Goal: Task Accomplishment & Management: Manage account settings

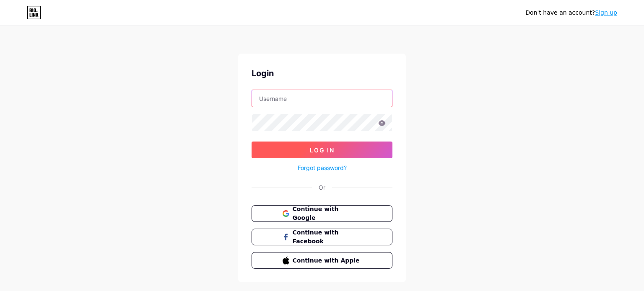
type input "[EMAIL_ADDRESS][DOMAIN_NAME]"
click at [365, 154] on button "Log In" at bounding box center [322, 150] width 141 height 17
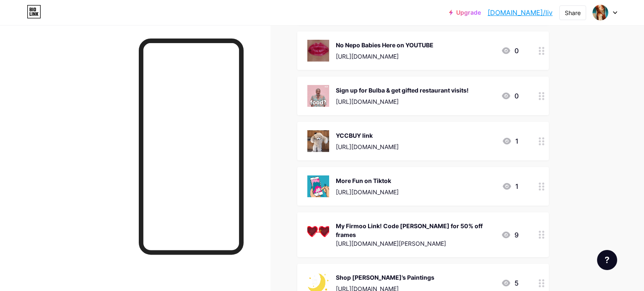
scroll to position [237, 0]
click at [537, 143] on div at bounding box center [542, 141] width 14 height 39
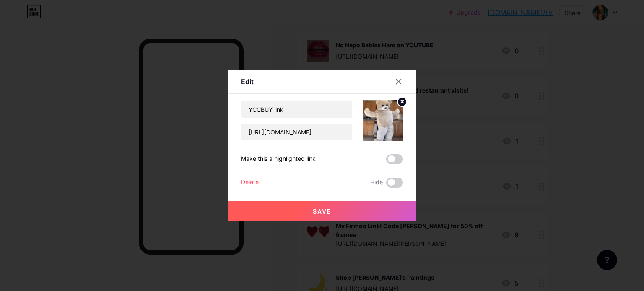
click at [247, 183] on div "Delete" at bounding box center [250, 183] width 18 height 10
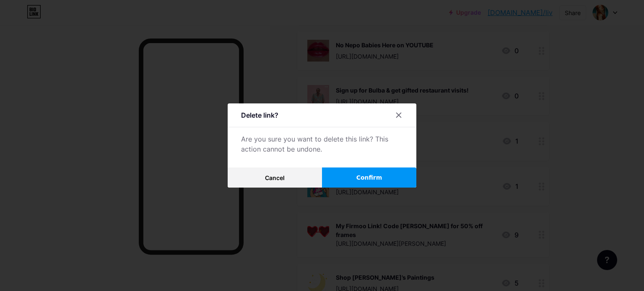
click at [395, 173] on button "Confirm" at bounding box center [369, 178] width 94 height 20
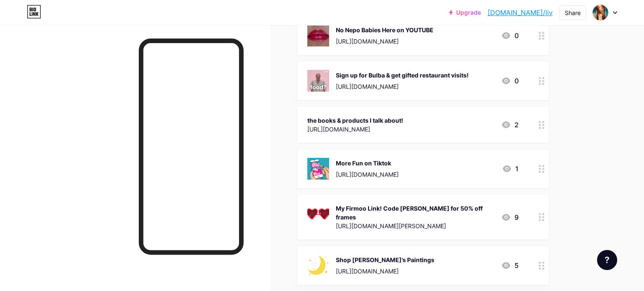
scroll to position [248, 0]
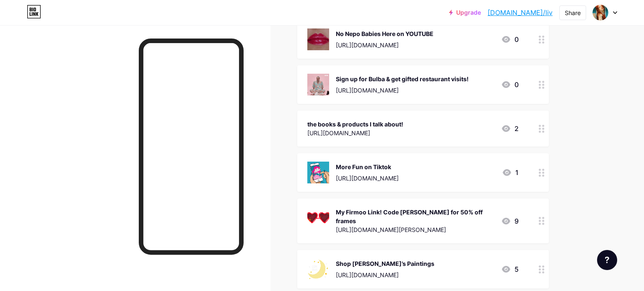
click at [479, 132] on div "the books & products I talk about! [URL][DOMAIN_NAME] 2" at bounding box center [412, 128] width 211 height 19
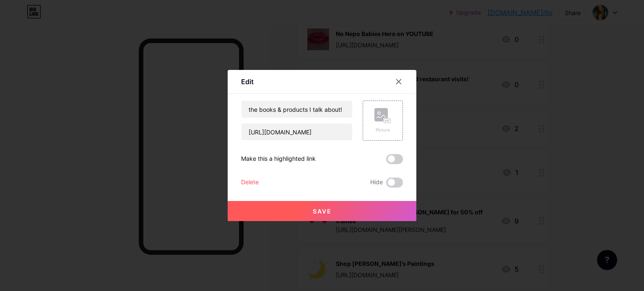
click at [247, 182] on div "Delete" at bounding box center [250, 183] width 18 height 10
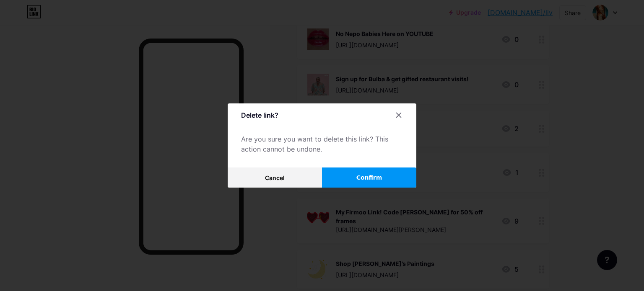
click at [393, 177] on button "Confirm" at bounding box center [369, 178] width 94 height 20
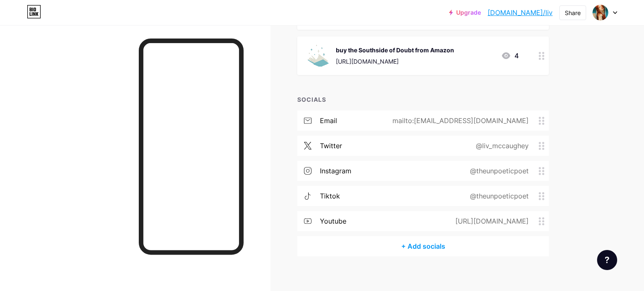
scroll to position [0, 0]
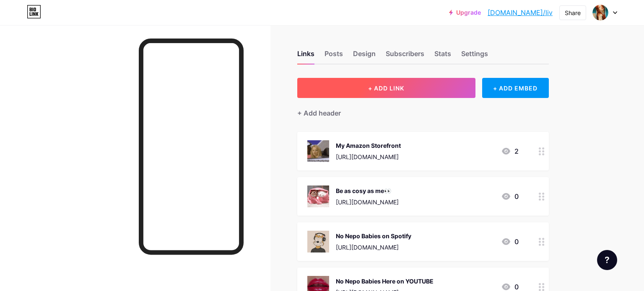
click at [461, 92] on button "+ ADD LINK" at bounding box center [386, 88] width 178 height 20
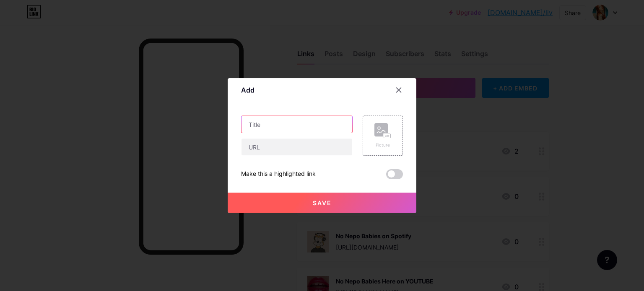
click at [264, 127] on input "text" at bounding box center [297, 124] width 111 height 17
type input "27 Snub Club"
click at [399, 135] on div "Picture" at bounding box center [383, 136] width 40 height 40
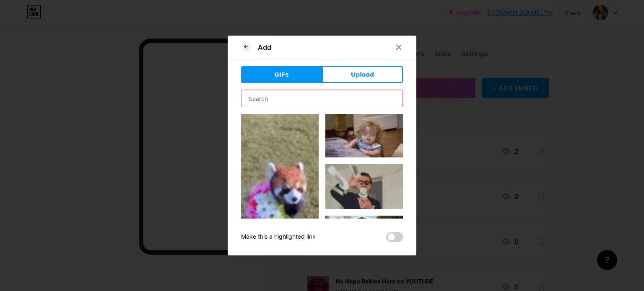
click at [302, 104] on input "text" at bounding box center [322, 98] width 161 height 17
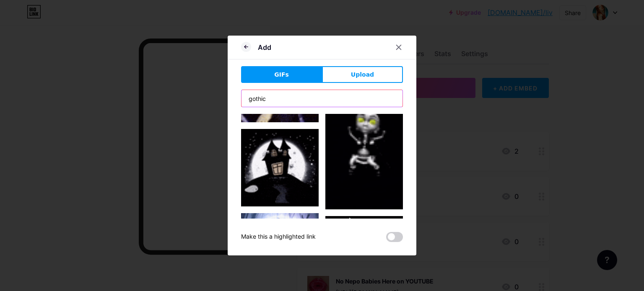
scroll to position [96, 0]
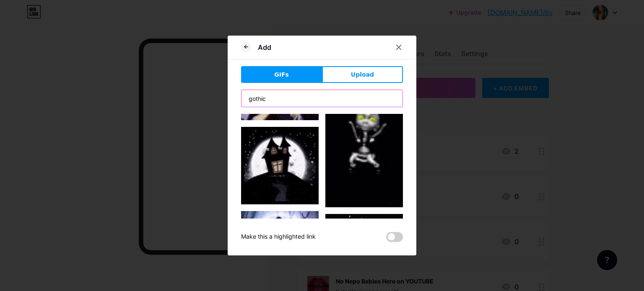
drag, startPoint x: 356, startPoint y: 100, endPoint x: 114, endPoint y: 98, distance: 241.6
click at [114, 98] on div "Add GIFs Upload Content YouTube Play YouTube video without leaving your page. A…" at bounding box center [322, 145] width 644 height 291
type input "[PERSON_NAME]"
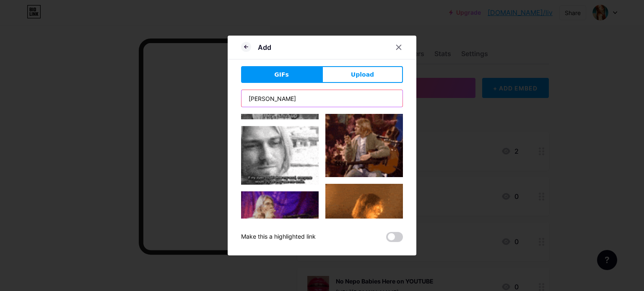
scroll to position [656, 0]
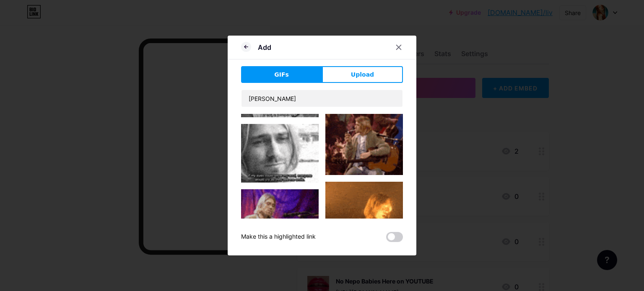
click at [360, 152] on img at bounding box center [364, 142] width 78 height 65
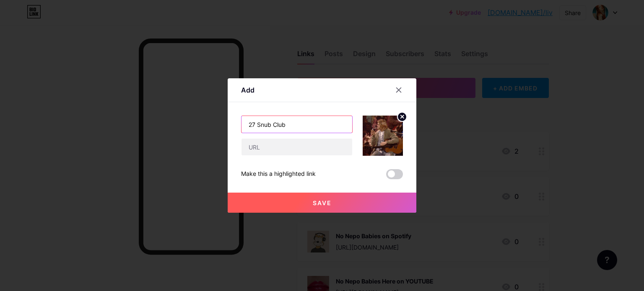
click at [271, 127] on input "27 Snub Club" at bounding box center [297, 124] width 111 height 17
click at [286, 128] on input "27 Club" at bounding box center [297, 124] width 111 height 17
type input "27 Club Snub"
click at [295, 149] on input "text" at bounding box center [297, 147] width 111 height 17
paste input "[URL][DOMAIN_NAME]"
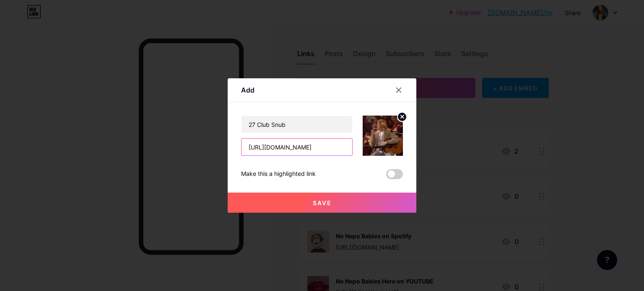
scroll to position [0, 302]
type input "[URL][DOMAIN_NAME]"
click at [327, 200] on span "Save" at bounding box center [322, 203] width 19 height 7
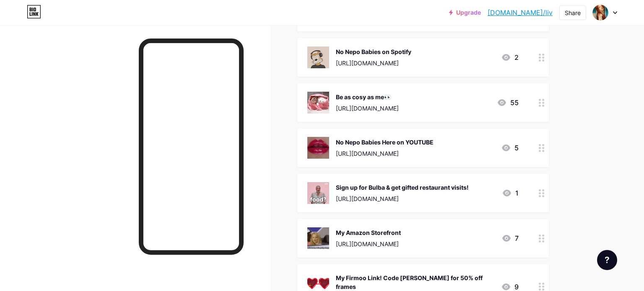
scroll to position [185, 0]
click at [455, 191] on div "Sign up for Bulba & get gifted restaurant visits! [URL][DOMAIN_NAME]" at bounding box center [402, 193] width 133 height 22
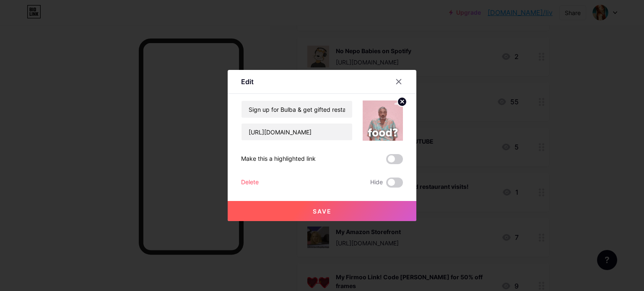
click at [255, 182] on div "Delete" at bounding box center [250, 183] width 18 height 10
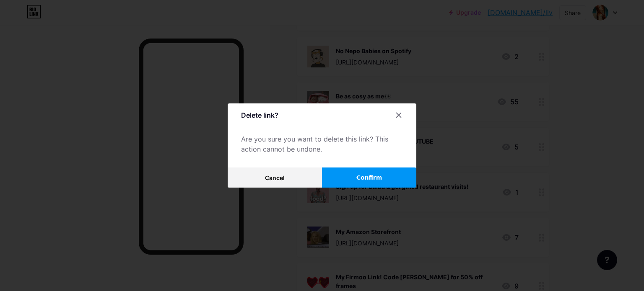
click at [372, 172] on button "Confirm" at bounding box center [369, 178] width 94 height 20
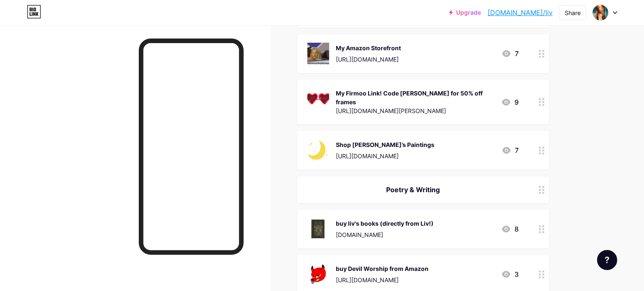
scroll to position [351, 0]
